Goal: Task Accomplishment & Management: Manage account settings

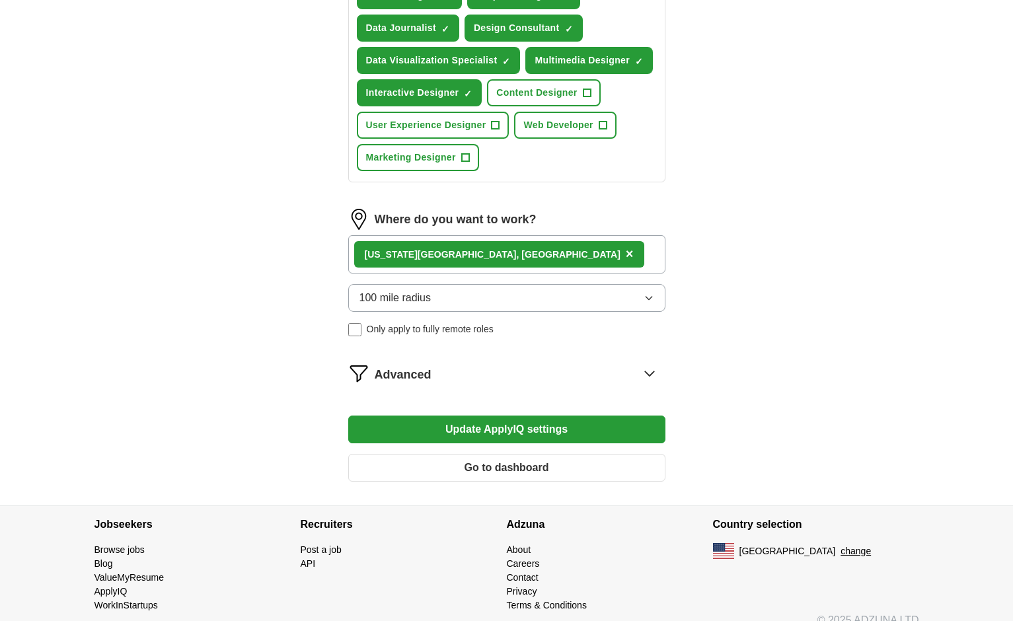
scroll to position [593, 0]
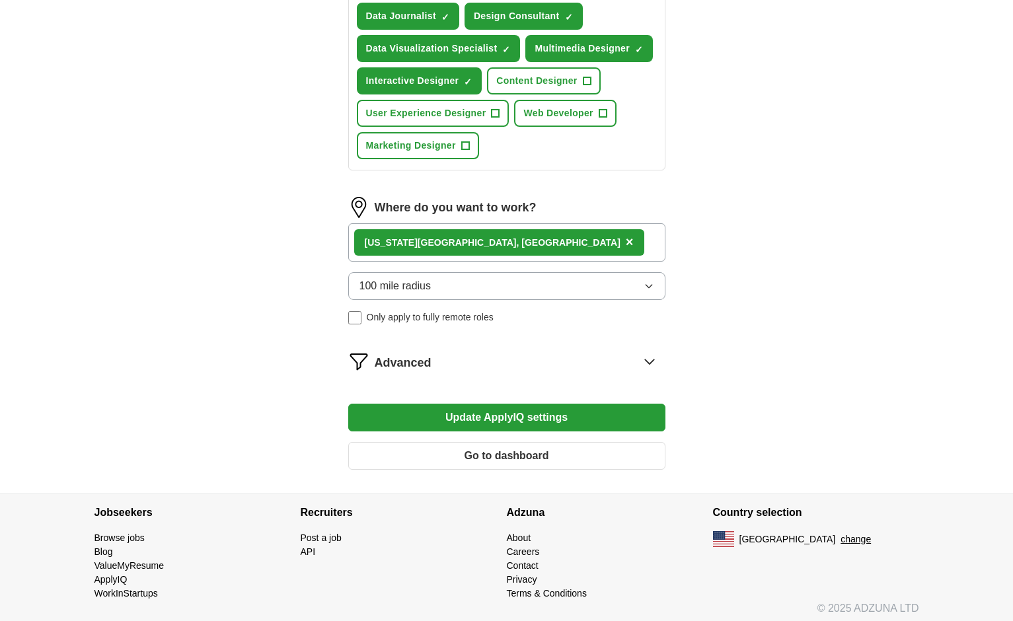
click at [556, 447] on button "Go to dashboard" at bounding box center [506, 456] width 317 height 28
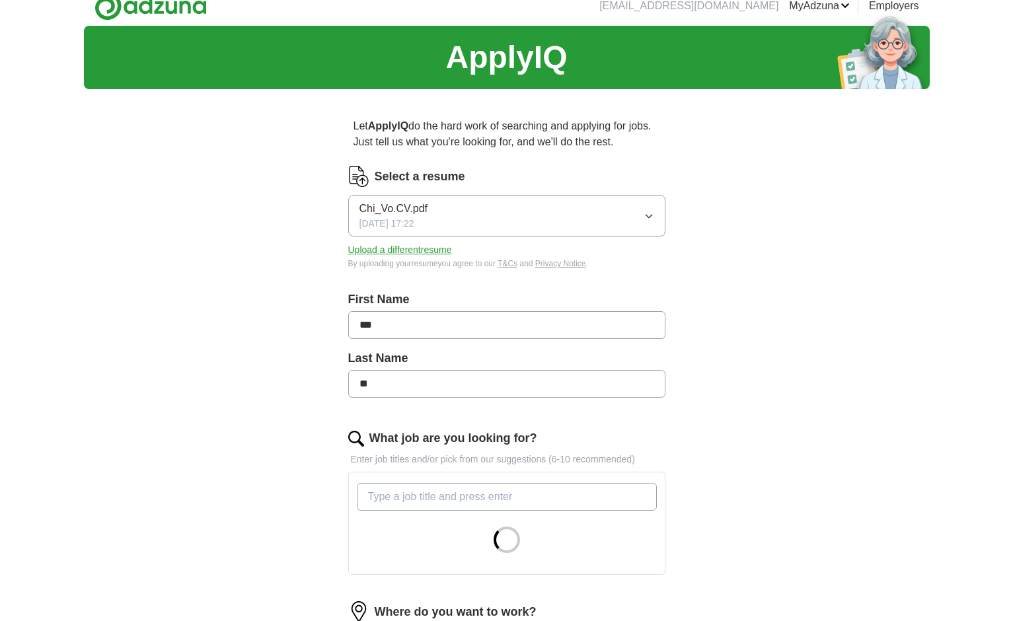
scroll to position [19, 0]
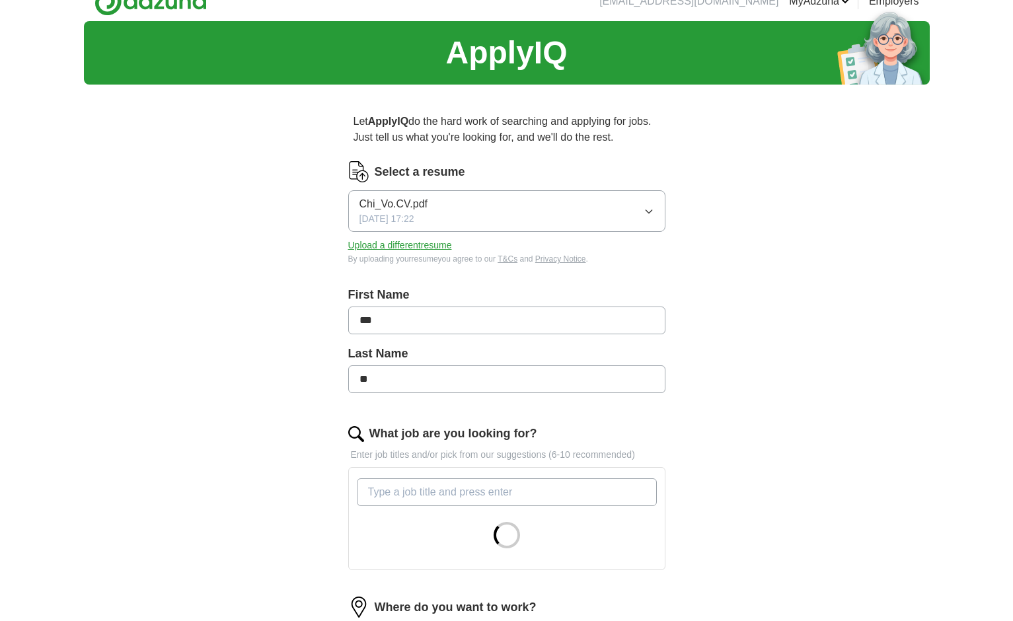
click at [402, 248] on button "Upload a different resume" at bounding box center [400, 246] width 104 height 14
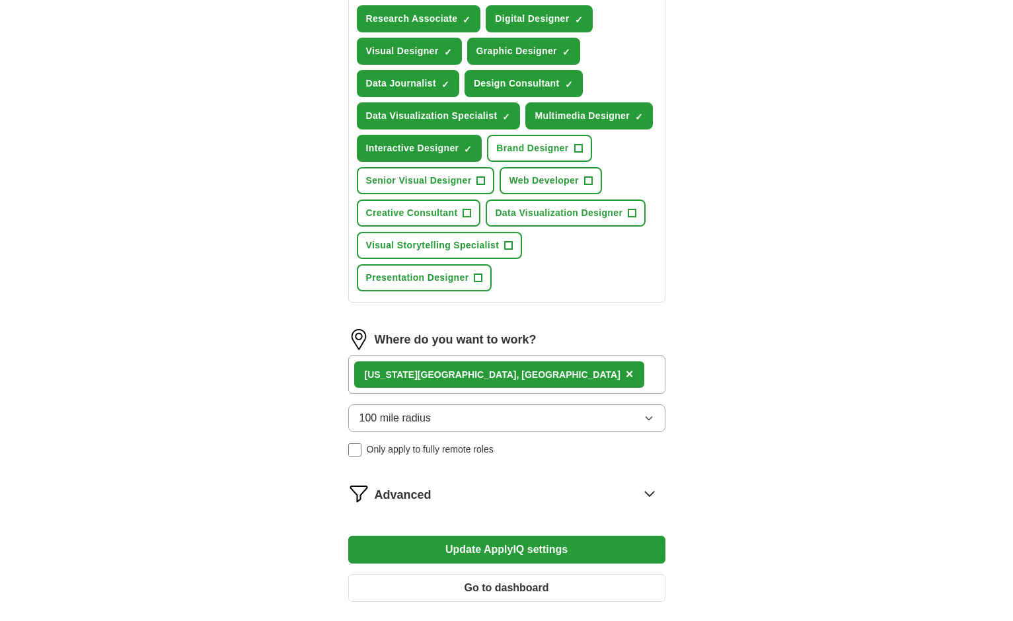
scroll to position [527, 0]
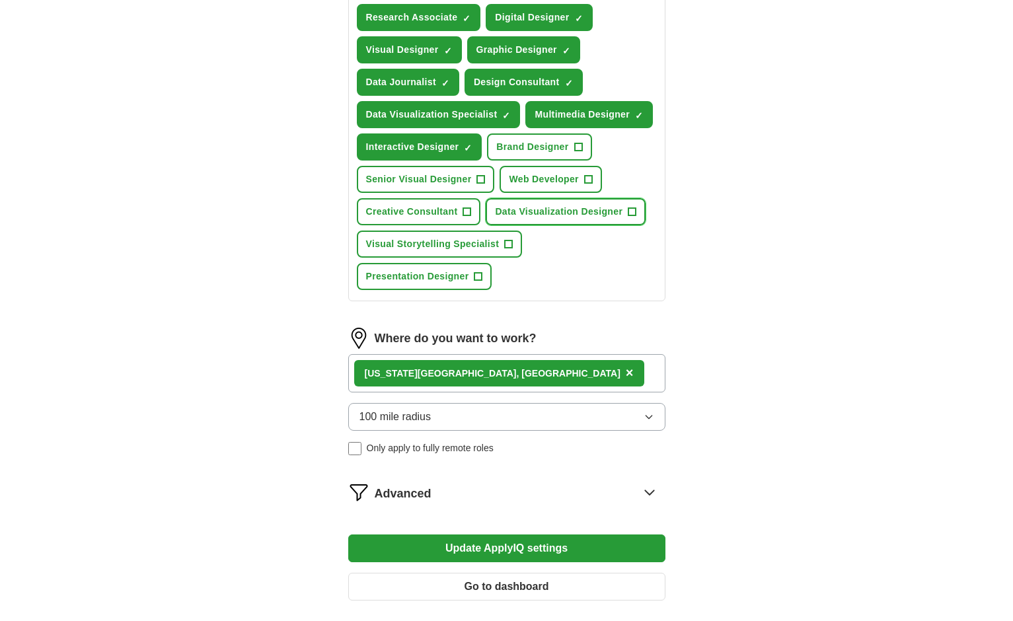
click at [576, 207] on span "Data Visualization Designer" at bounding box center [559, 212] width 128 height 14
click at [478, 246] on span "Visual Storytelling Specialist" at bounding box center [432, 244] width 133 height 14
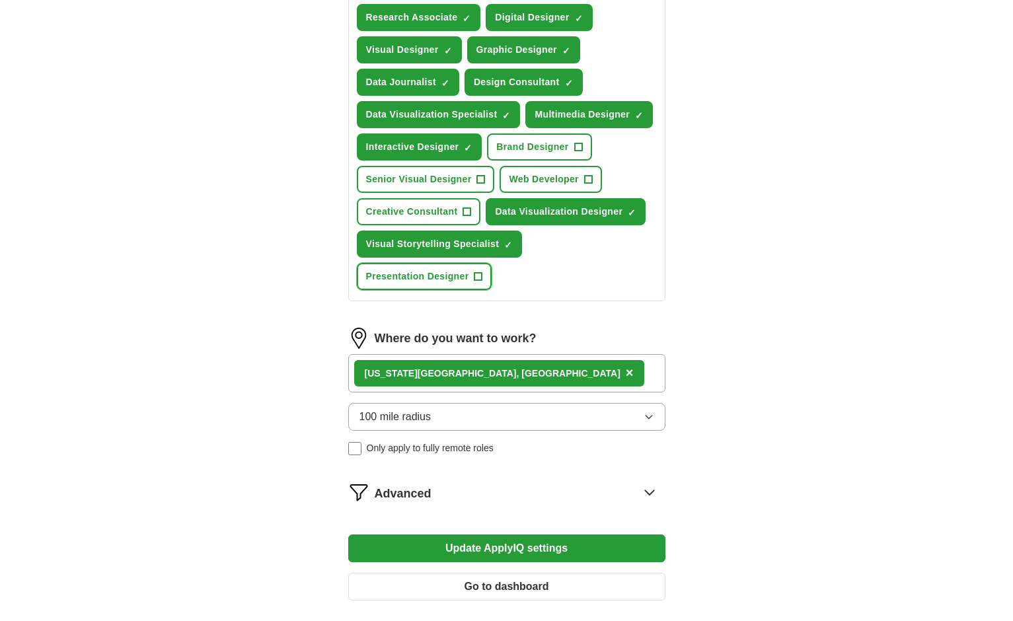
click at [461, 268] on button "Presentation Designer +" at bounding box center [424, 276] width 135 height 27
click at [417, 182] on span "Senior Visual Designer" at bounding box center [419, 179] width 106 height 14
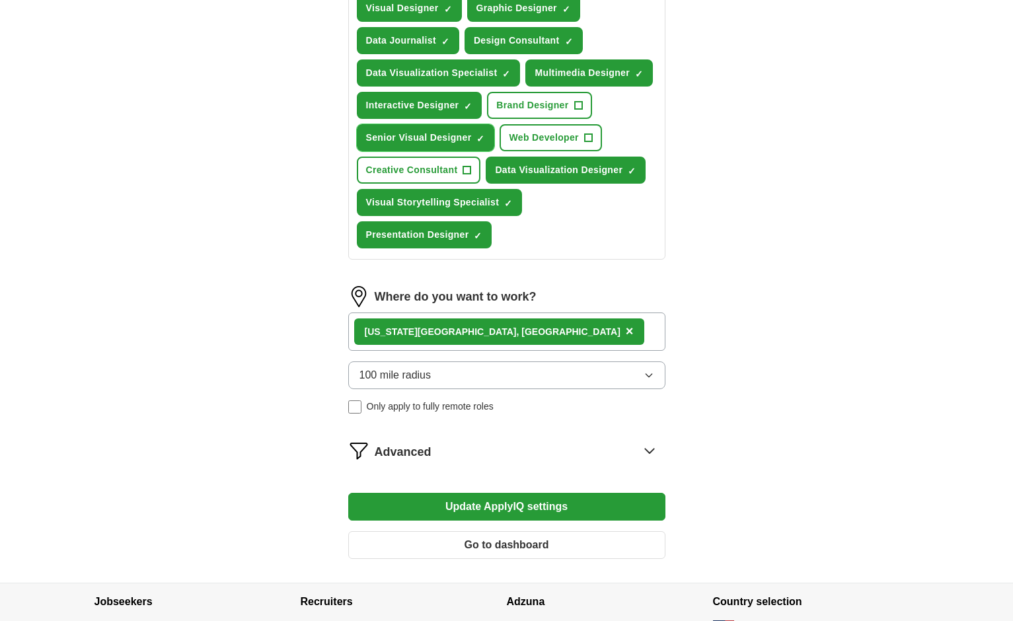
scroll to position [663, 0]
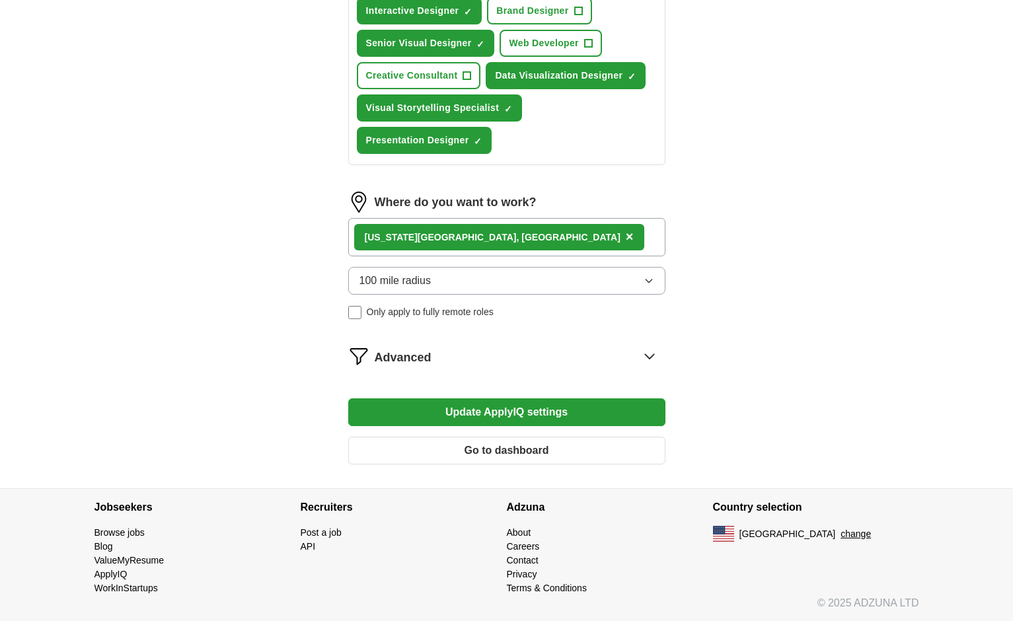
click at [513, 416] on button "Update ApplyIQ settings" at bounding box center [506, 412] width 317 height 28
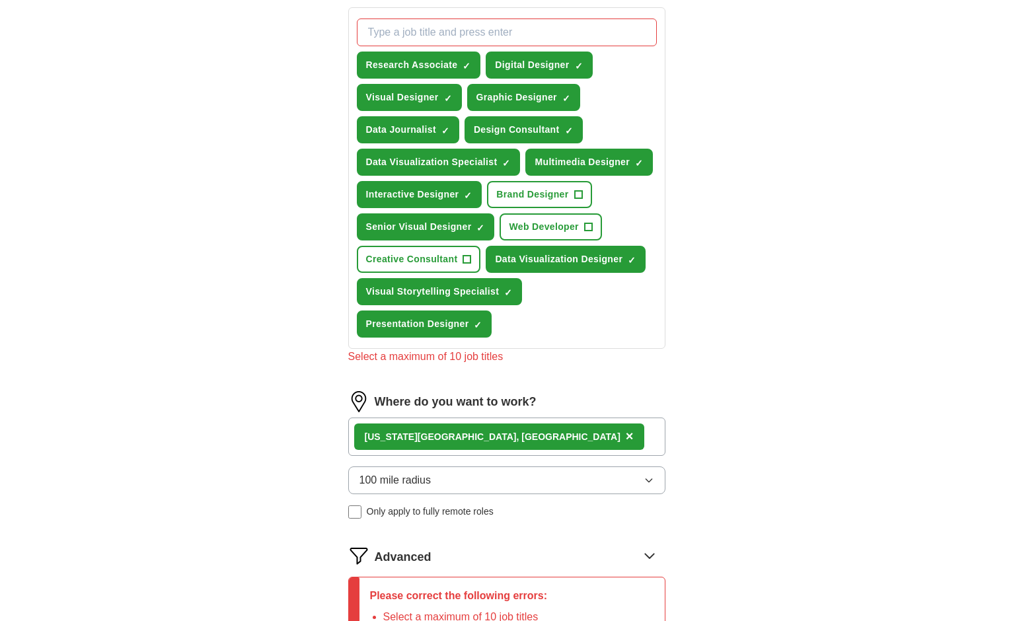
scroll to position [464, 0]
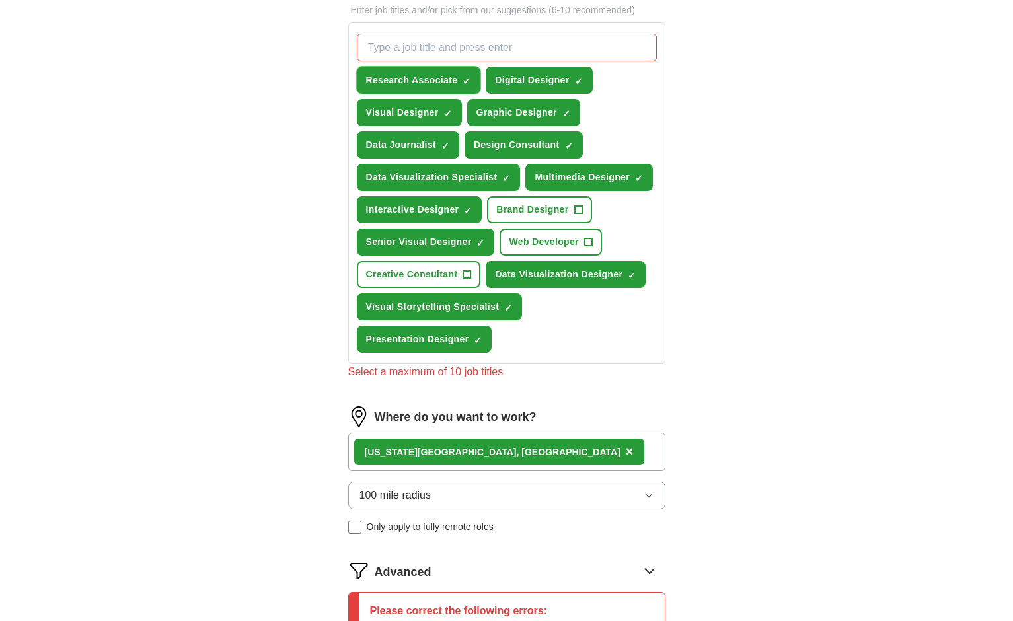
click at [0, 0] on span "×" at bounding box center [0, 0] width 0 height 0
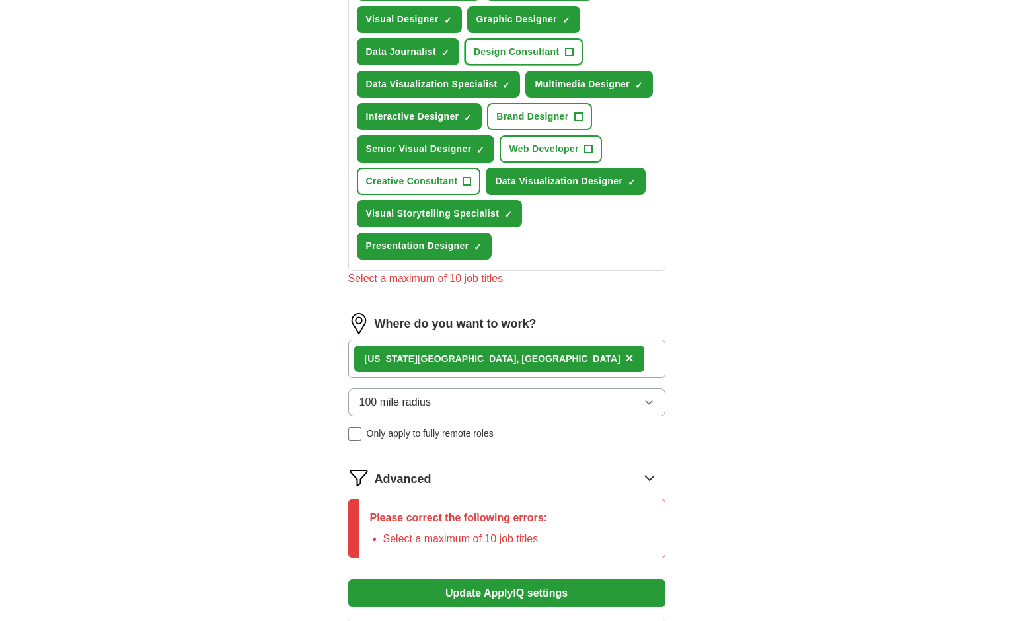
scroll to position [739, 0]
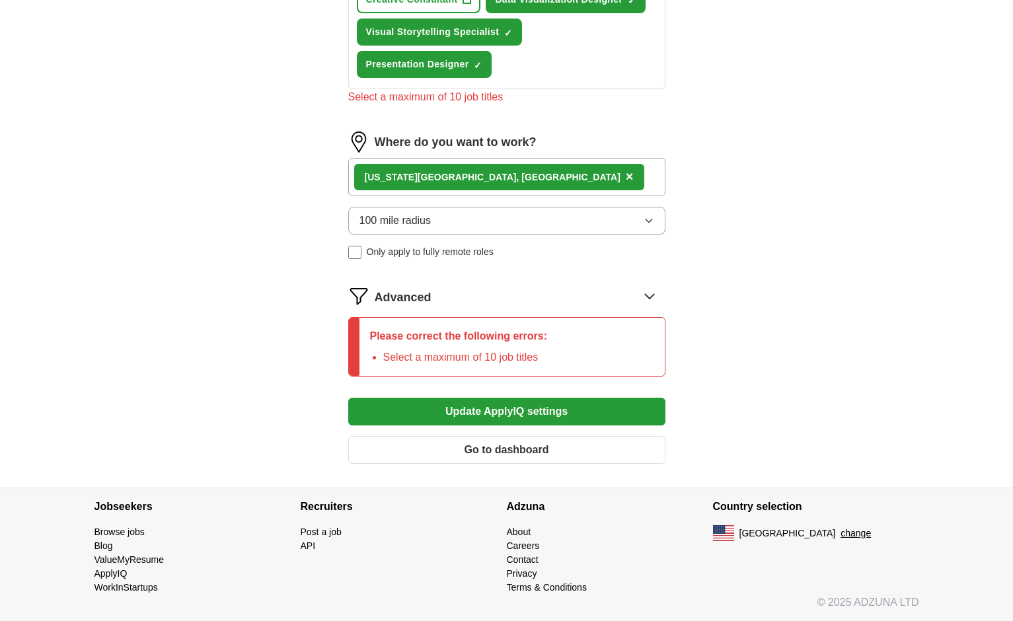
click at [531, 402] on button "Update ApplyIQ settings" at bounding box center [506, 412] width 317 height 28
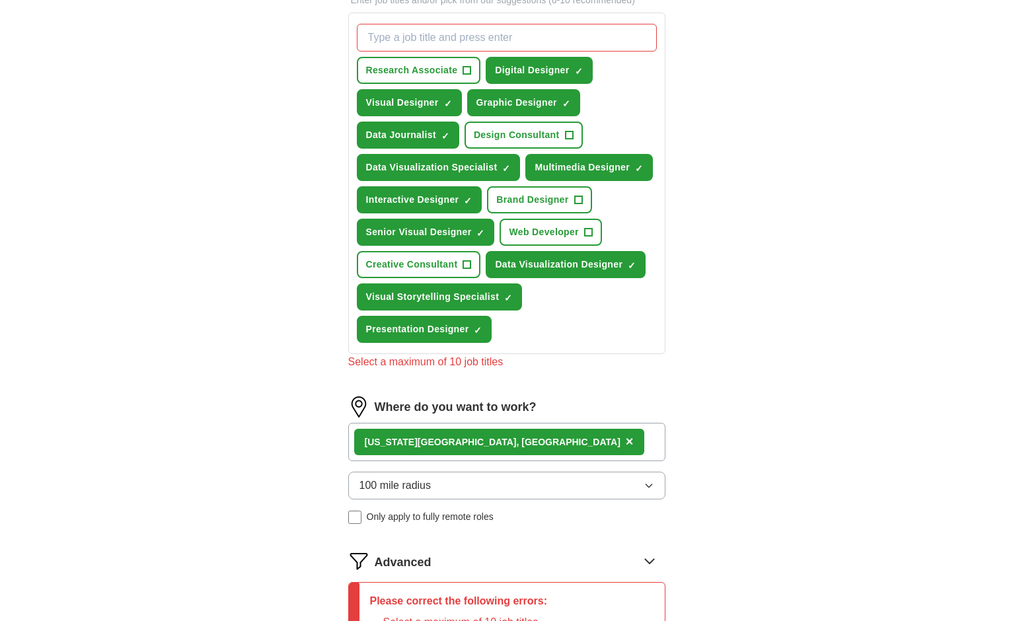
scroll to position [467, 0]
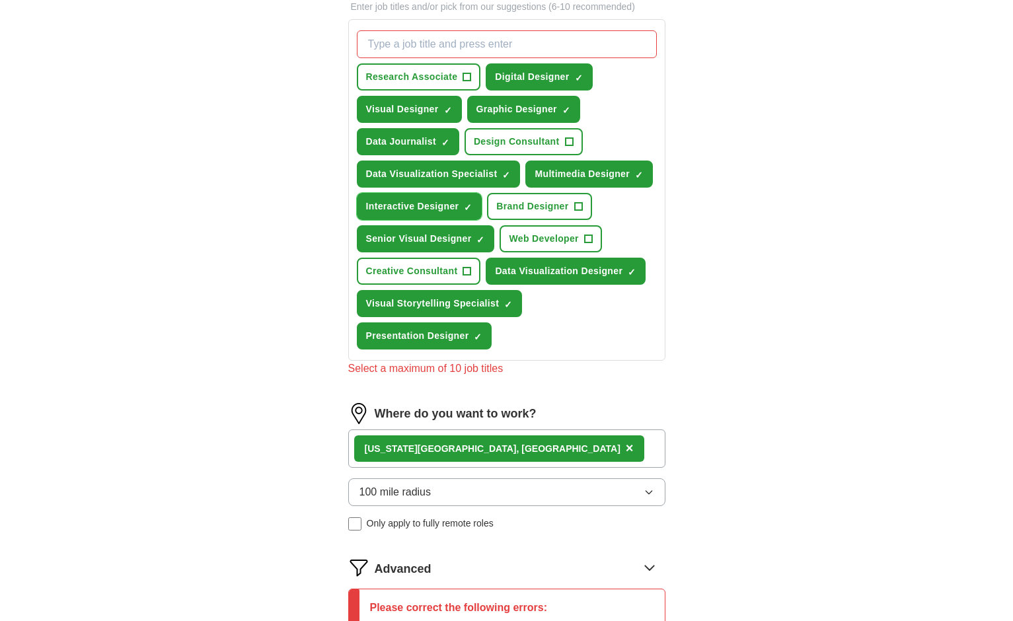
click at [0, 0] on span "×" at bounding box center [0, 0] width 0 height 0
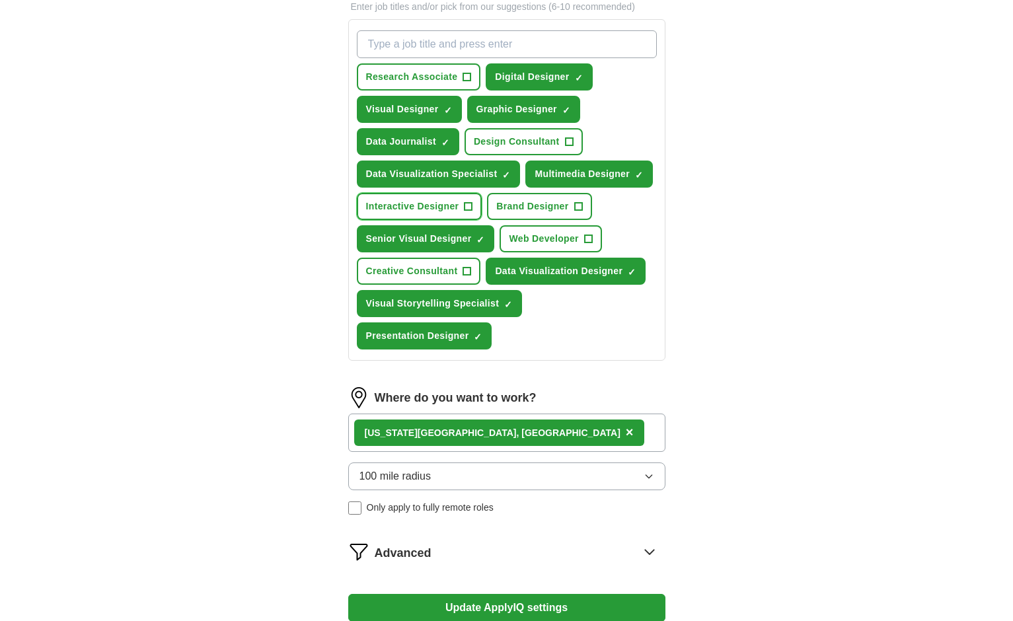
scroll to position [469, 0]
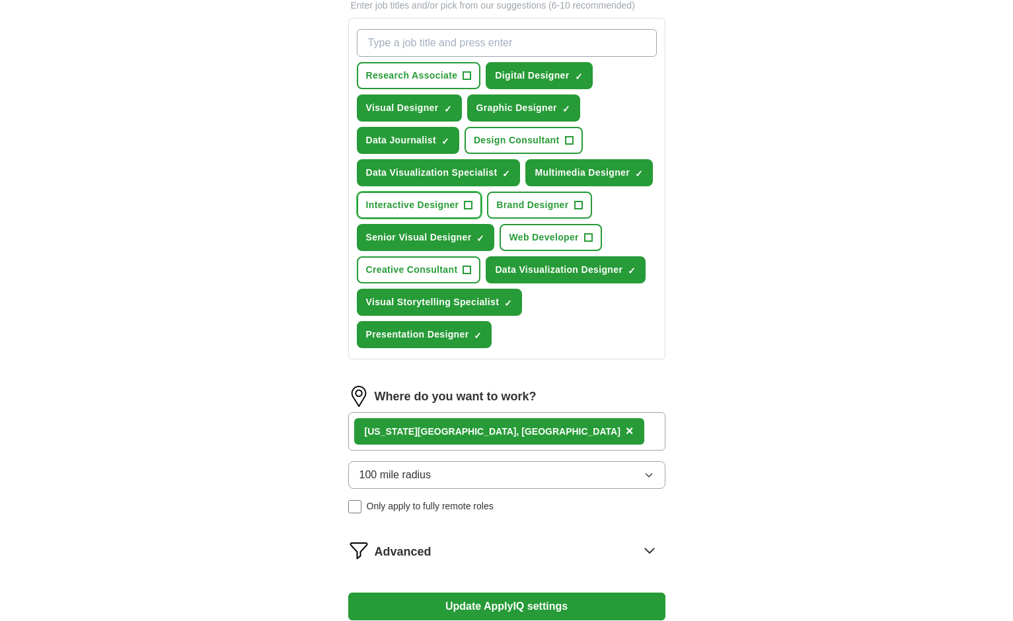
click at [467, 200] on span "+" at bounding box center [469, 205] width 8 height 11
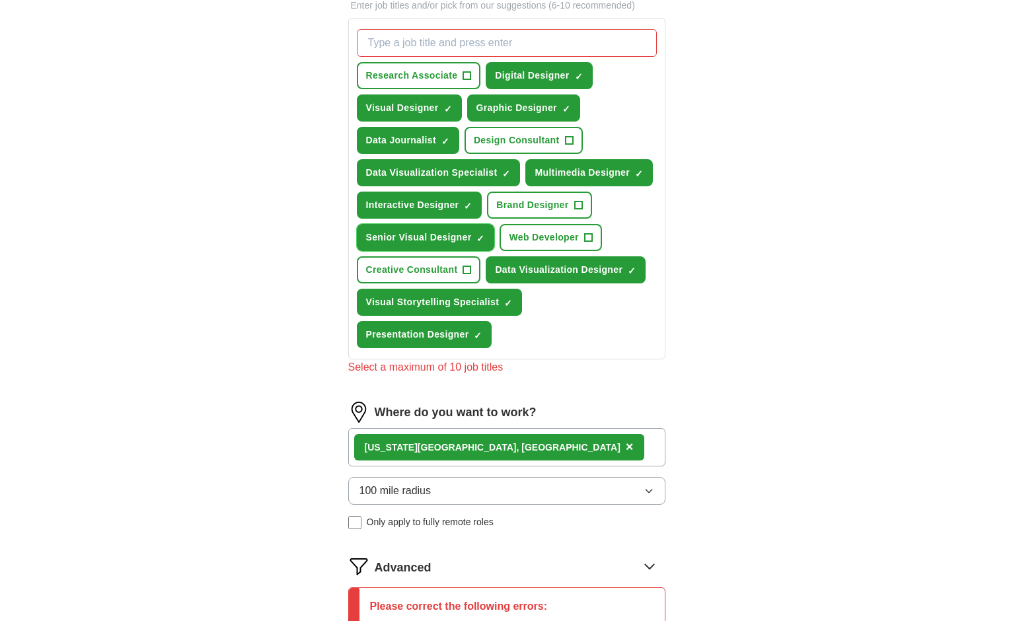
click at [0, 0] on span "×" at bounding box center [0, 0] width 0 height 0
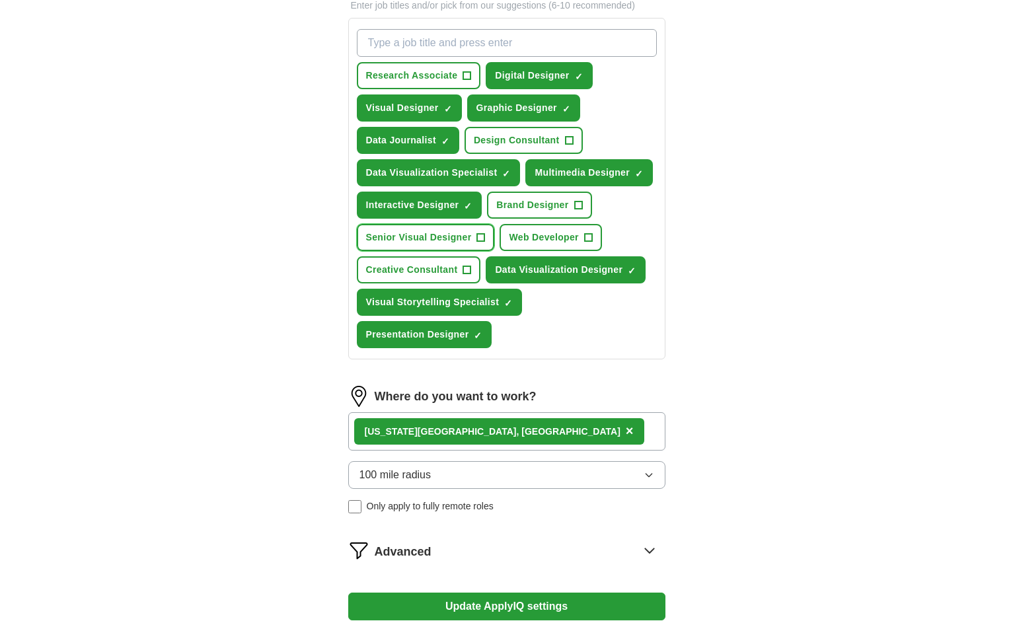
scroll to position [663, 0]
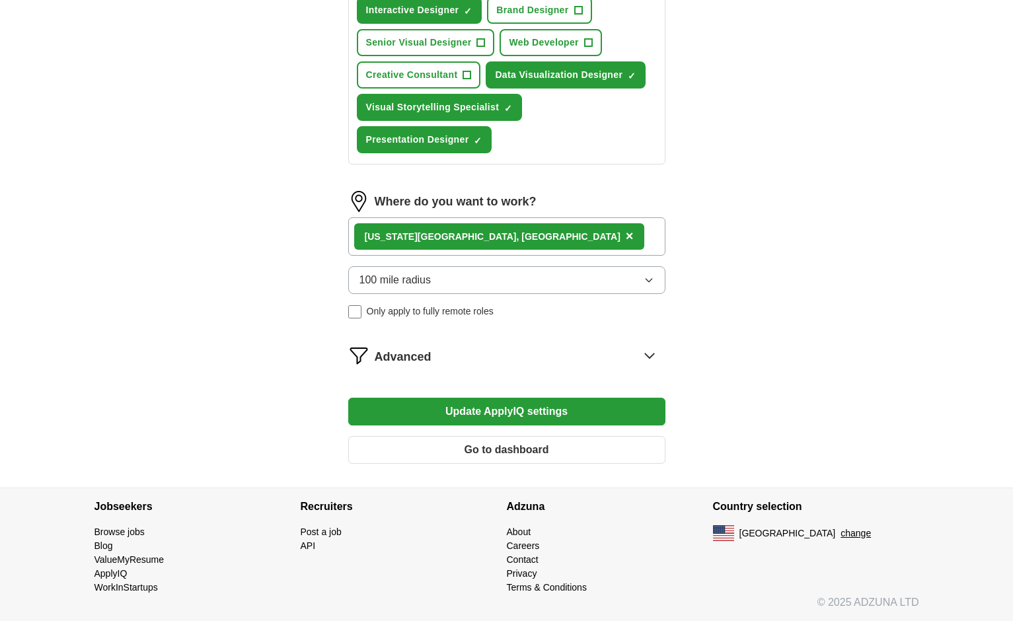
click at [441, 417] on button "Update ApplyIQ settings" at bounding box center [506, 412] width 317 height 28
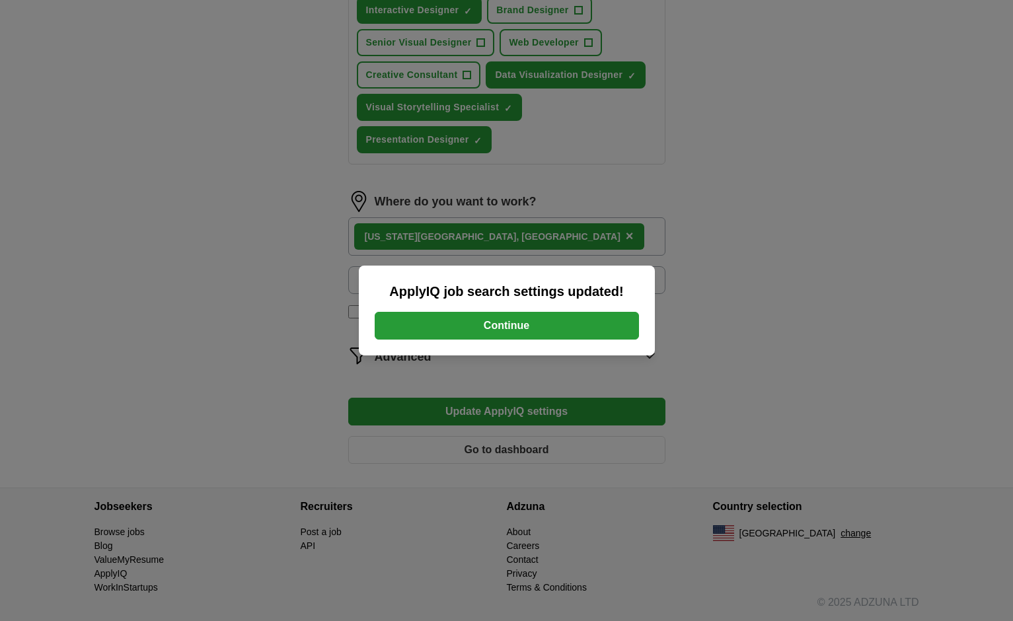
click at [463, 334] on button "Continue" at bounding box center [507, 326] width 264 height 28
